Goal: Task Accomplishment & Management: Complete application form

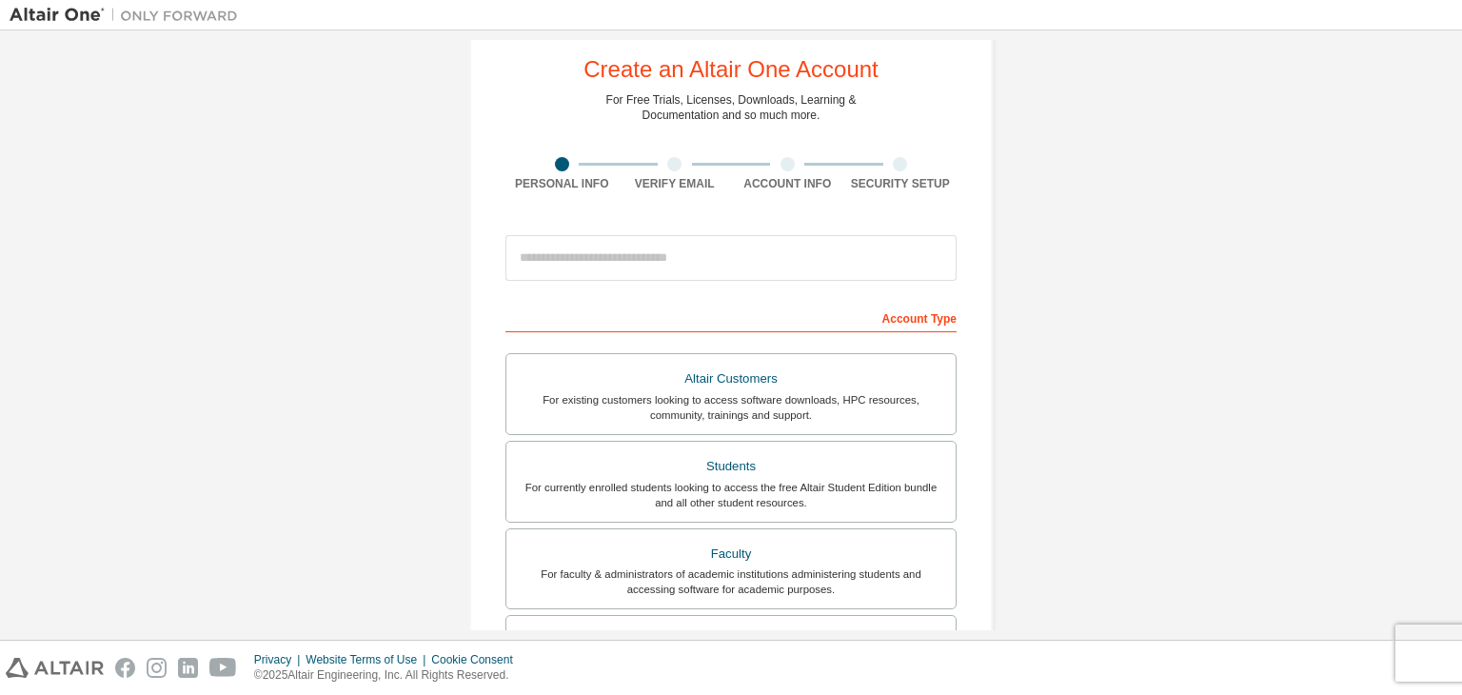
scroll to position [44, 0]
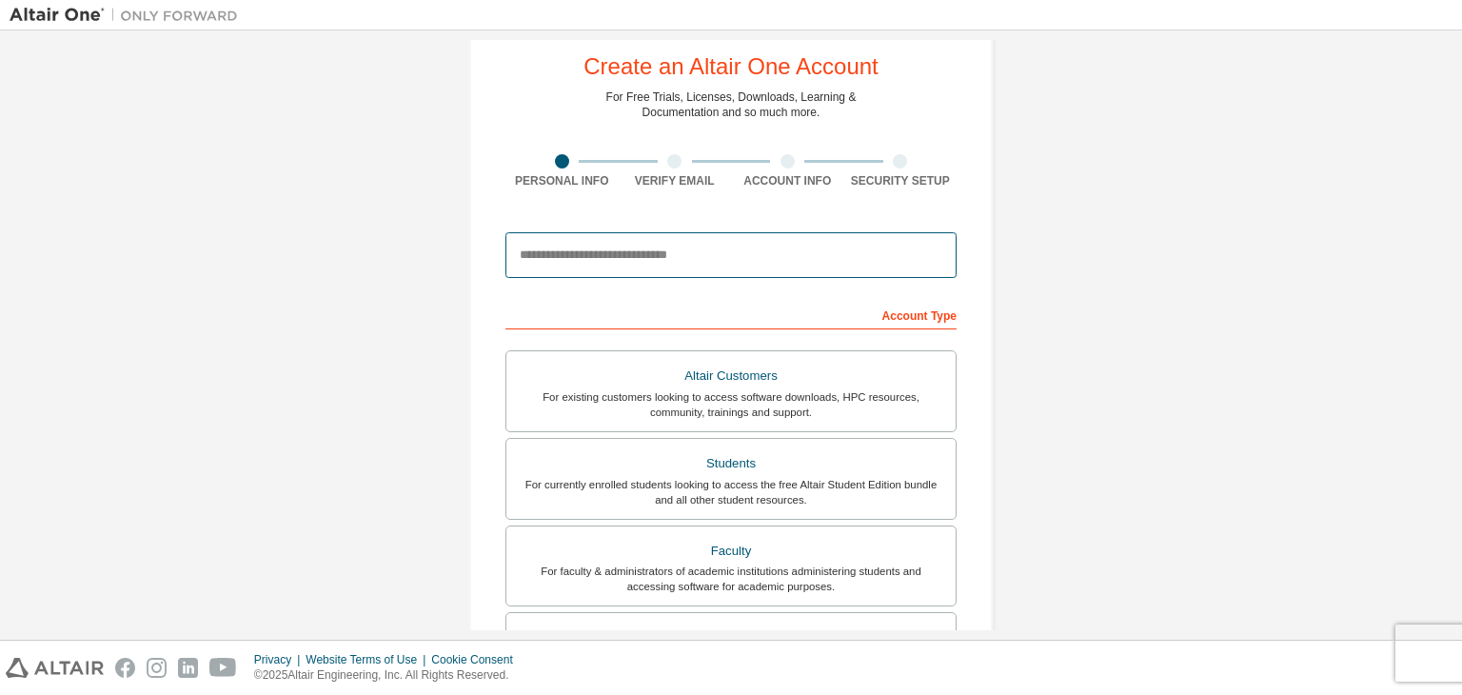
click at [678, 254] on input "email" at bounding box center [730, 255] width 451 height 46
type input "**********"
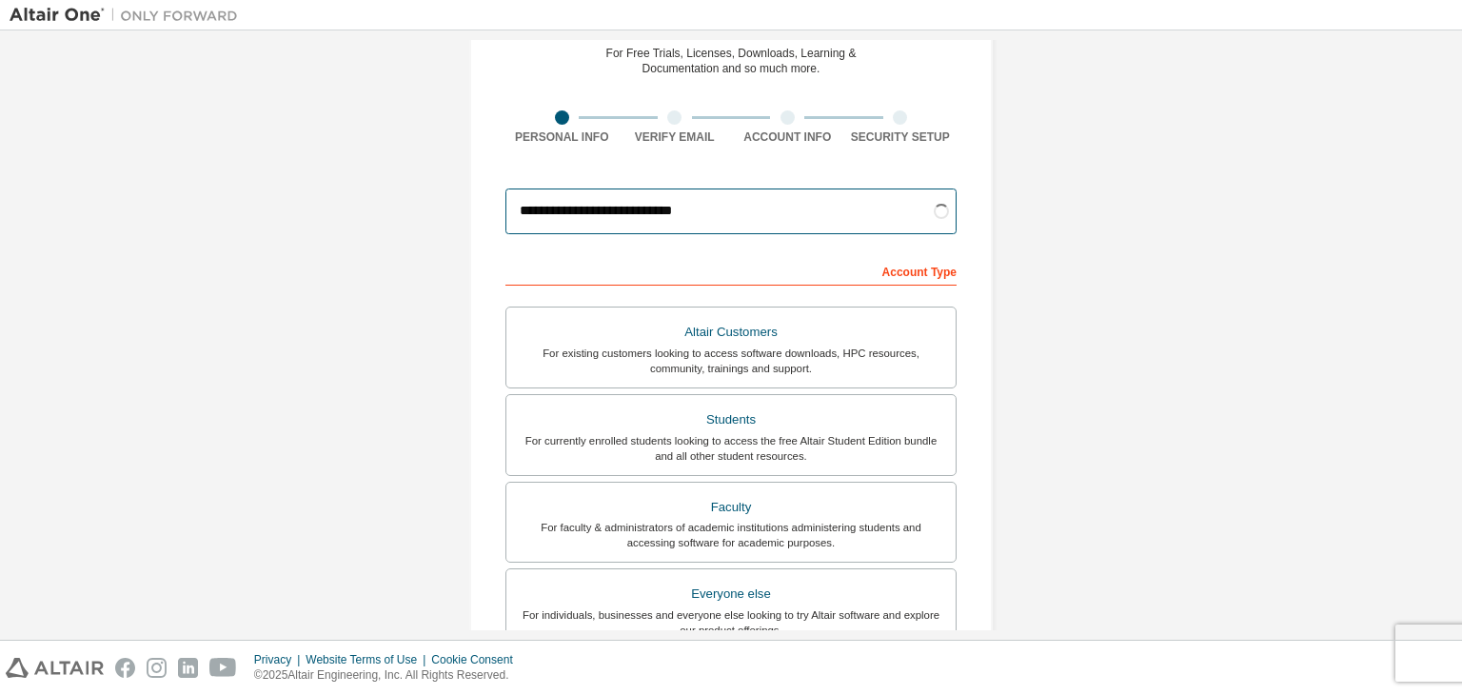
scroll to position [89, 0]
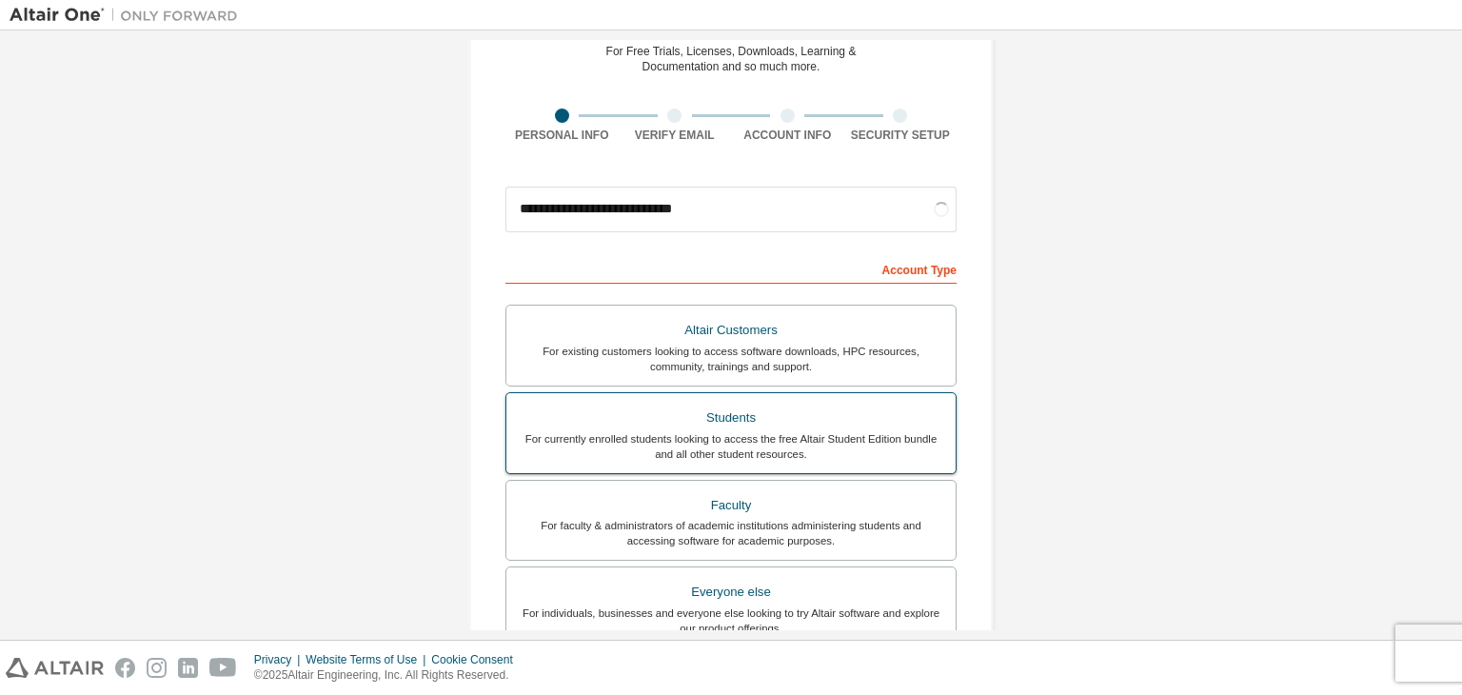
click at [730, 411] on div "Students" at bounding box center [731, 417] width 426 height 27
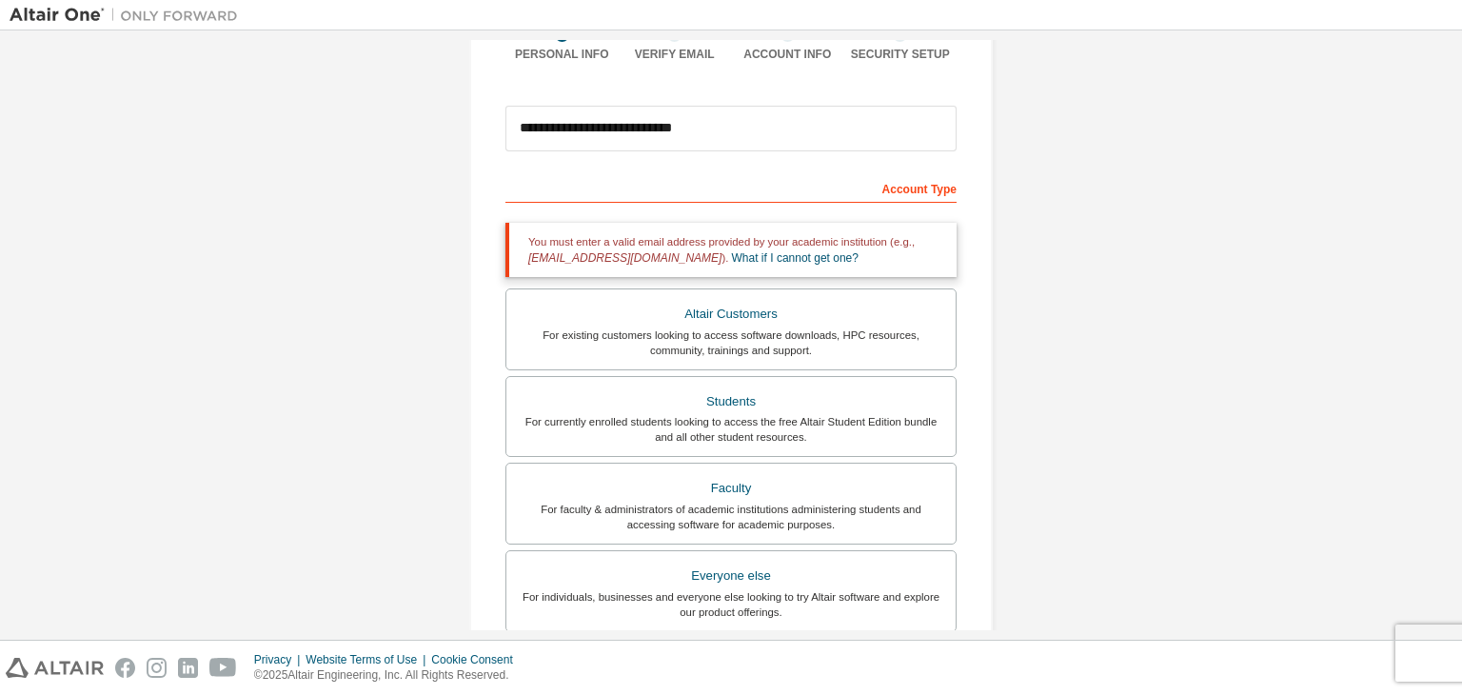
scroll to position [179, 0]
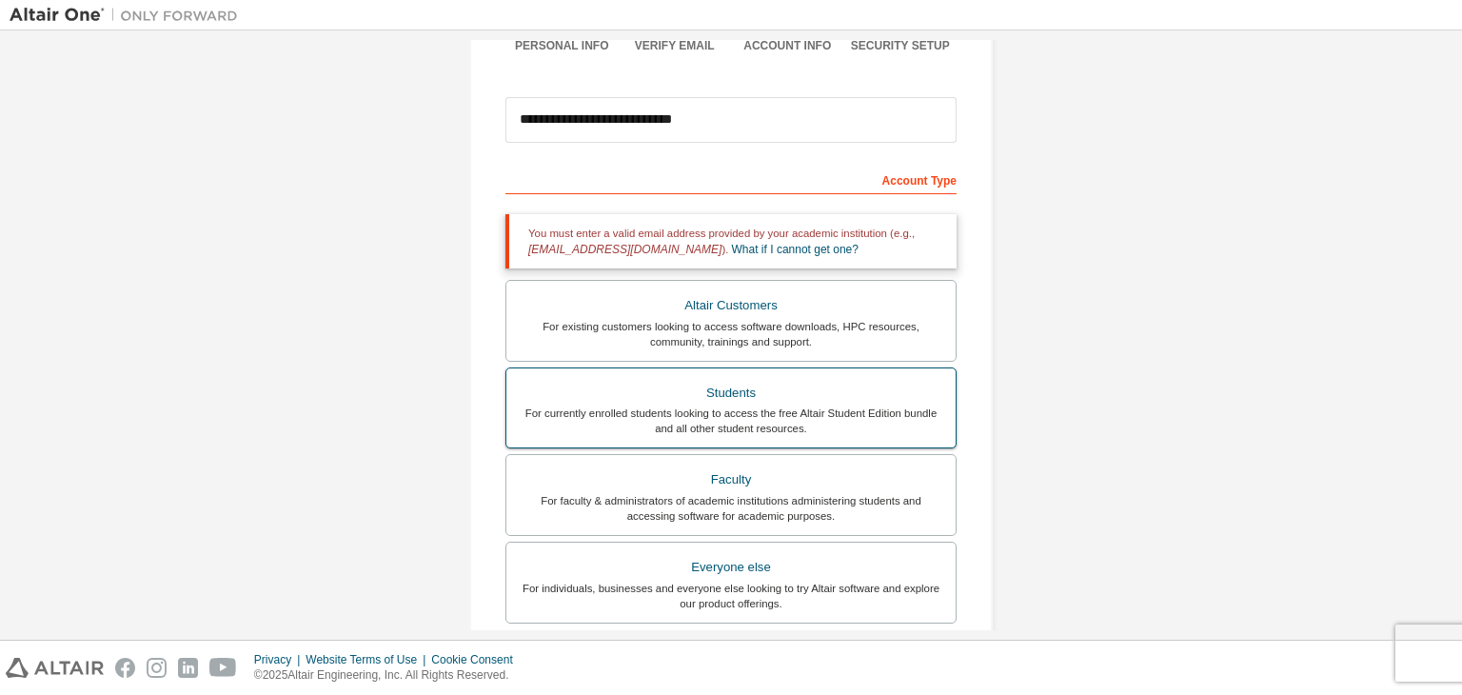
click at [721, 395] on div "Students" at bounding box center [731, 393] width 426 height 27
click at [727, 388] on div "Students" at bounding box center [731, 393] width 426 height 27
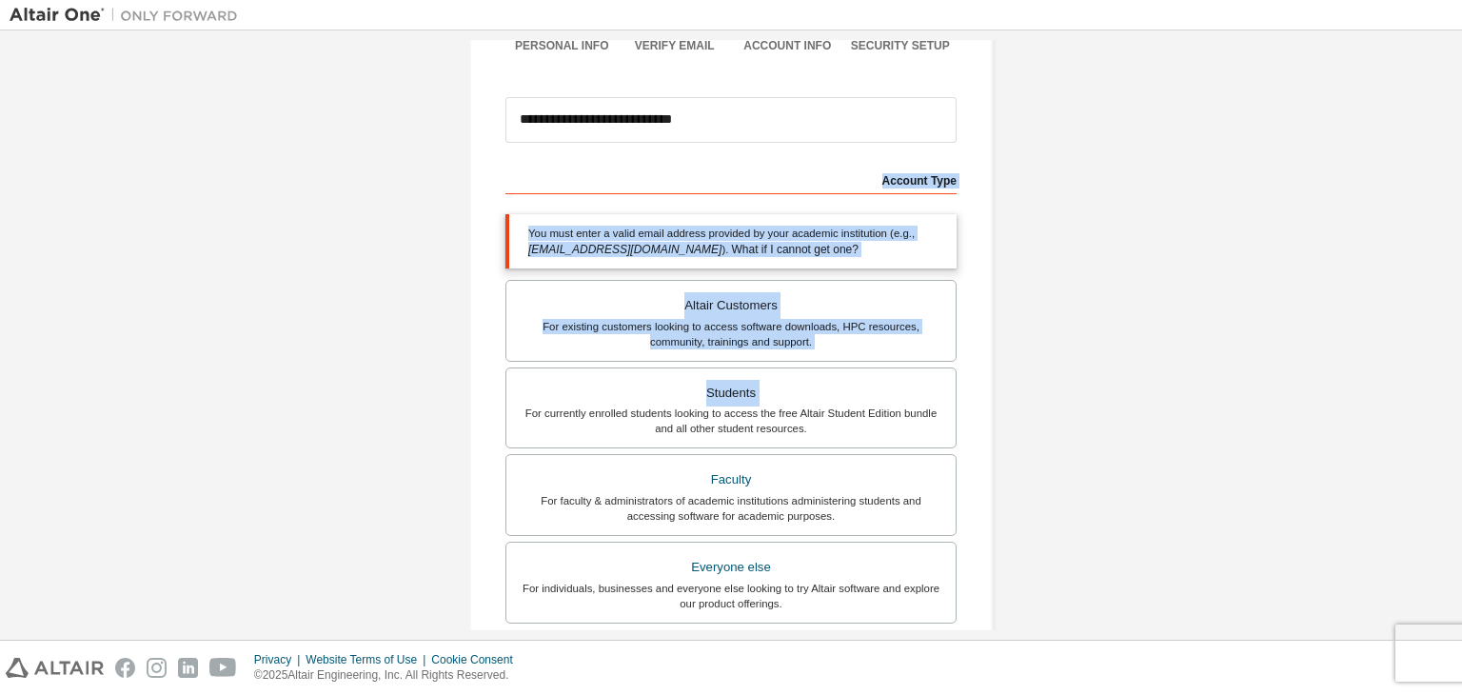
drag, startPoint x: 727, startPoint y: 388, endPoint x: 616, endPoint y: 171, distance: 243.8
click at [616, 171] on div "Account Type Academic emails outside our recognised list will require manual ve…" at bounding box center [730, 531] width 451 height 734
click at [616, 171] on div "Account Type" at bounding box center [730, 179] width 451 height 30
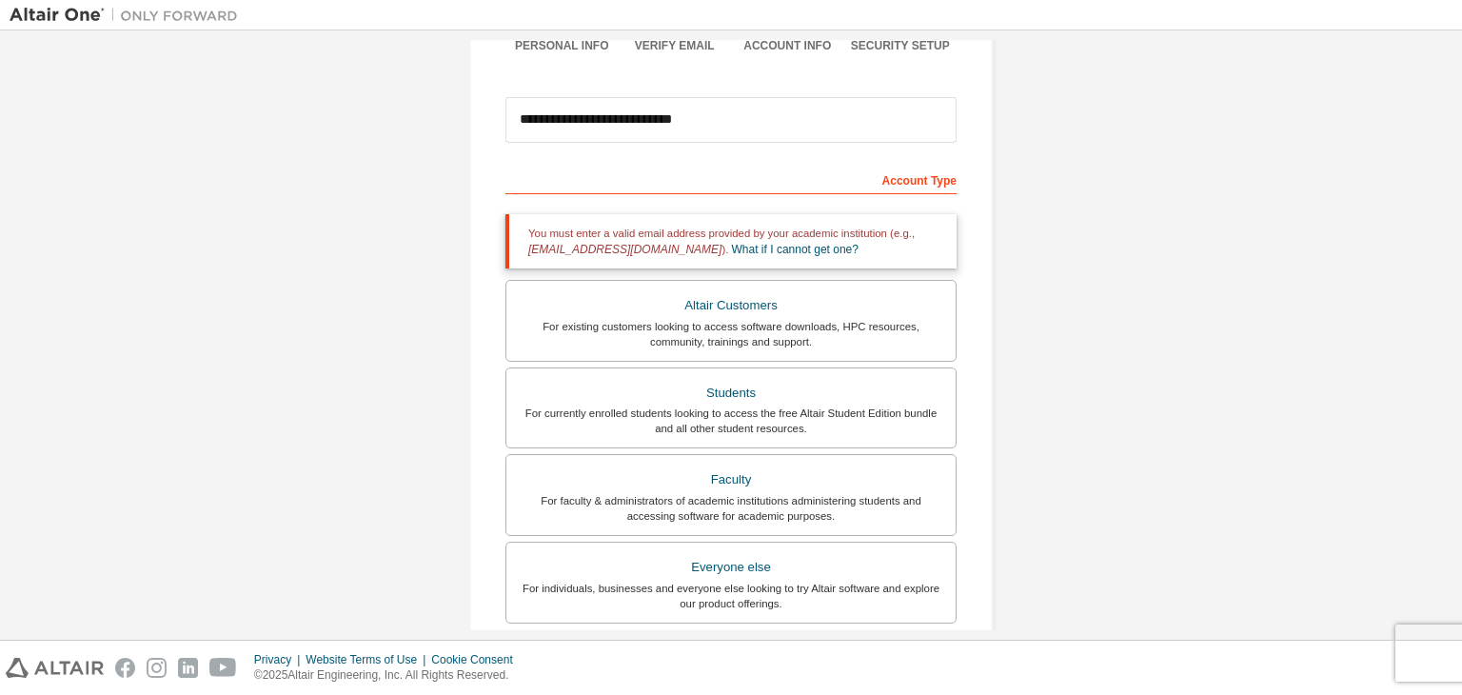
click at [613, 176] on div "Account Type" at bounding box center [730, 179] width 451 height 30
click at [906, 184] on div "Account Type" at bounding box center [730, 179] width 451 height 30
click at [1158, 334] on div "**********" at bounding box center [731, 397] width 1442 height 1072
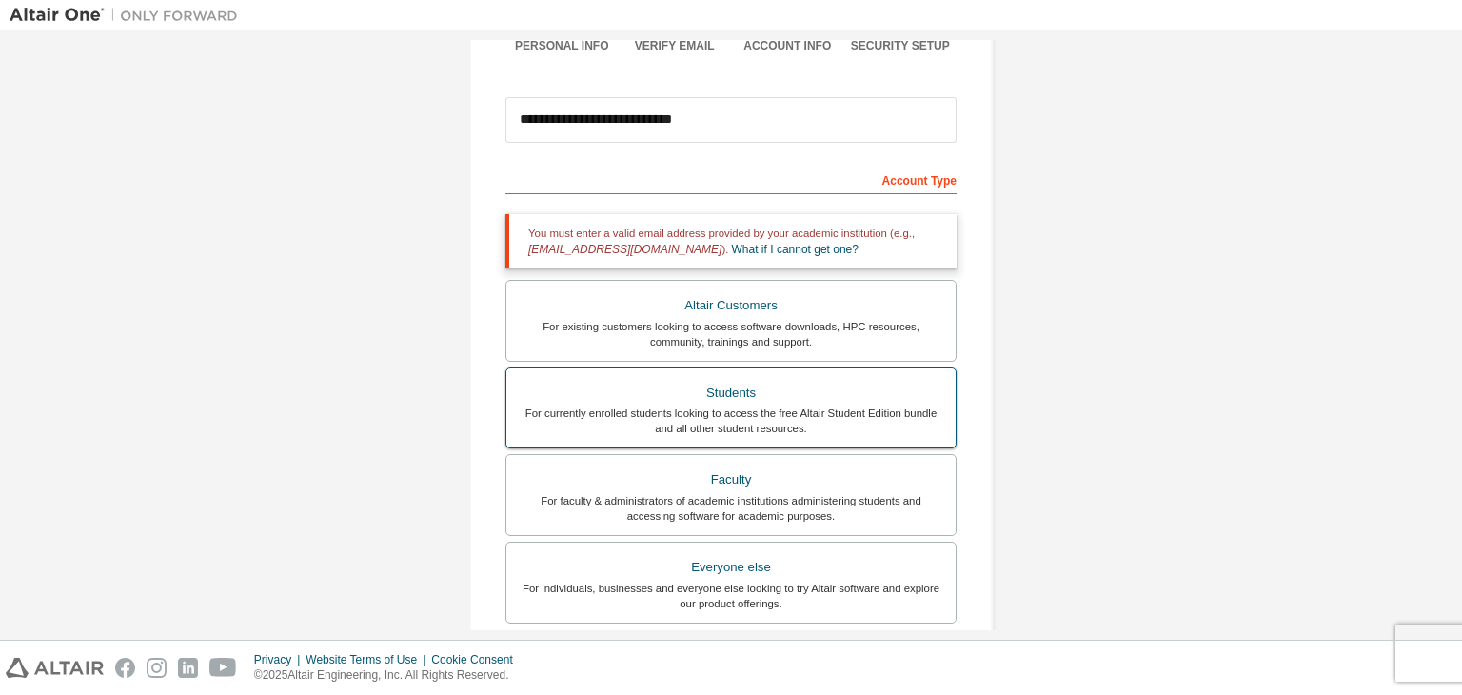
click at [739, 393] on div "Students" at bounding box center [731, 393] width 426 height 27
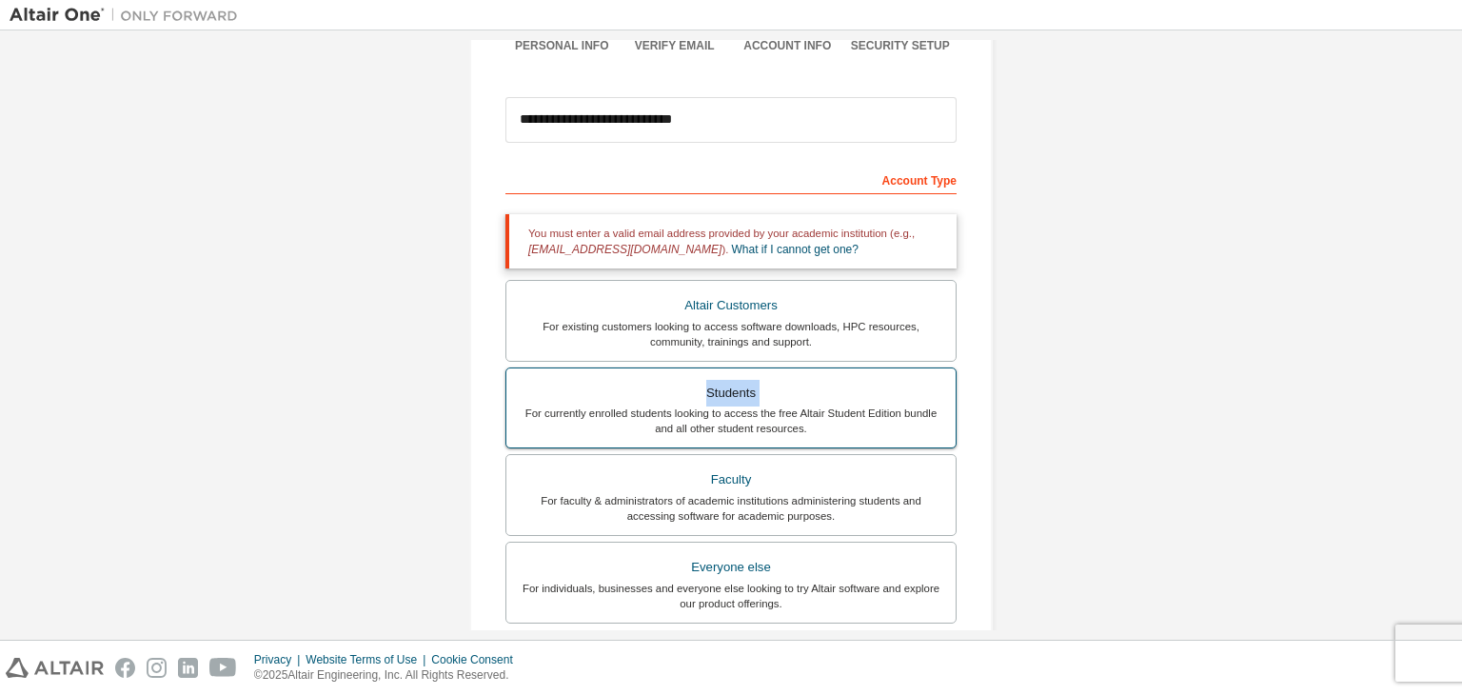
click at [739, 393] on div "Students" at bounding box center [731, 393] width 426 height 27
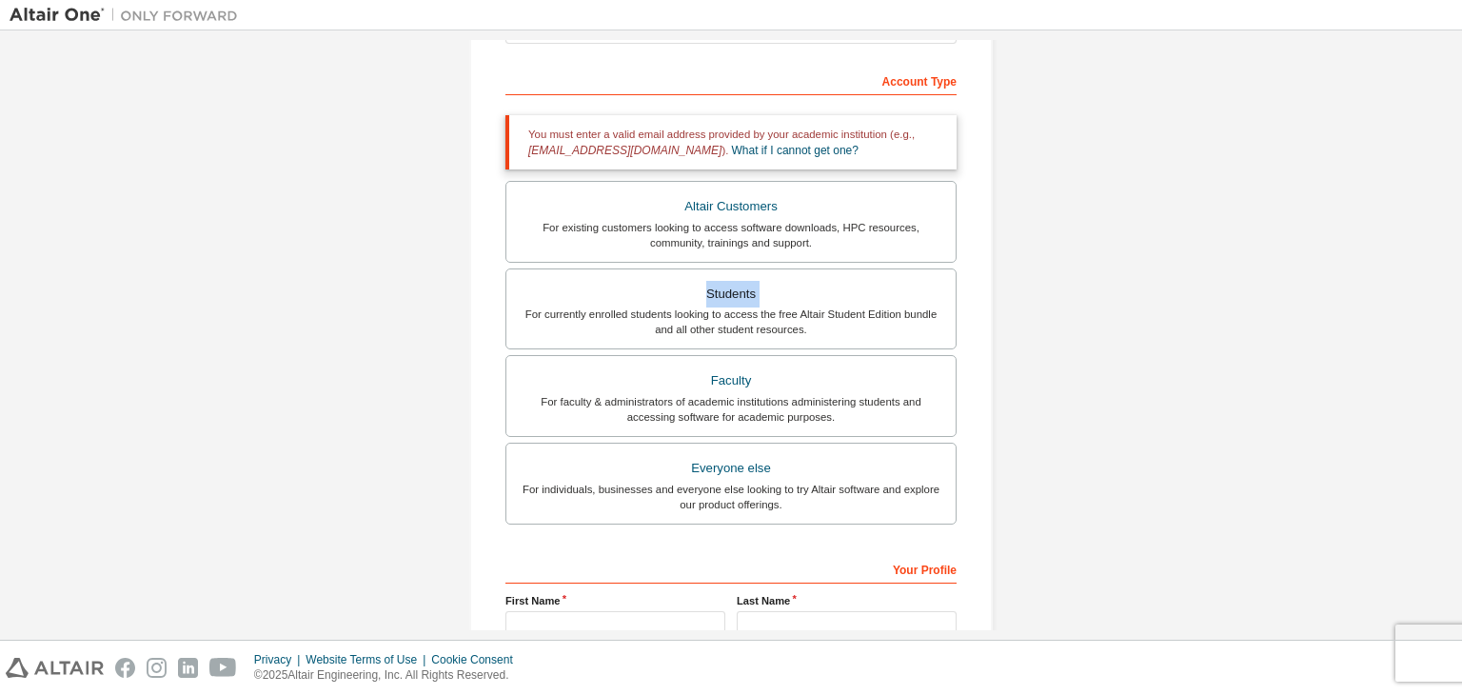
scroll to position [277, 0]
click at [739, 299] on div "Students" at bounding box center [731, 295] width 426 height 27
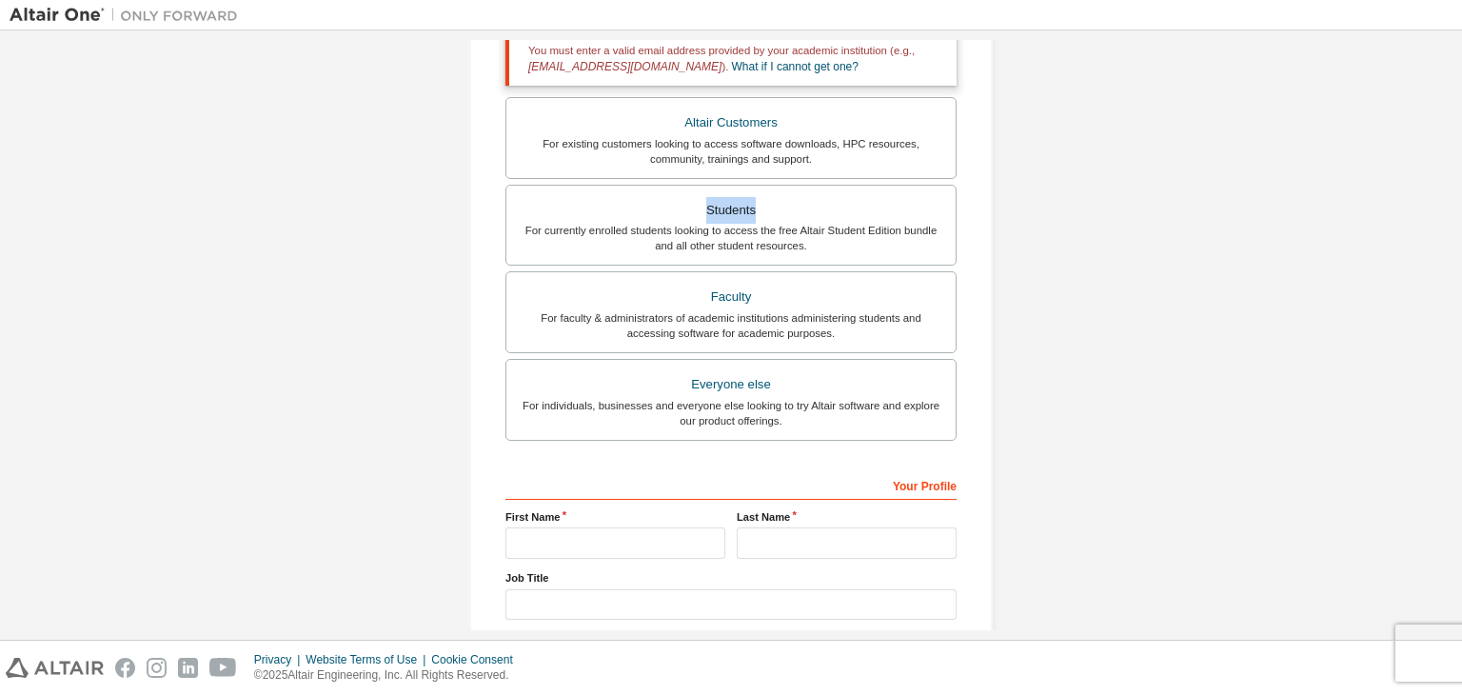
scroll to position [361, 0]
click at [769, 473] on div "Your Profile" at bounding box center [730, 485] width 451 height 30
click at [760, 492] on div "Your Profile" at bounding box center [730, 485] width 451 height 30
click at [901, 480] on div "Your Profile" at bounding box center [730, 485] width 451 height 30
